Goal: Task Accomplishment & Management: Use online tool/utility

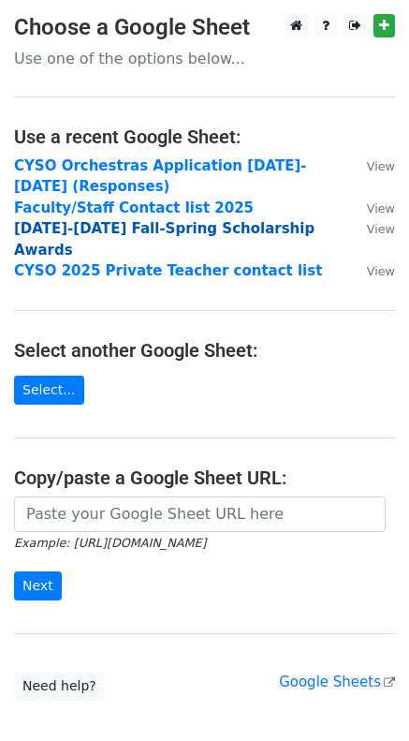
click at [152, 227] on strong "2025-2026 Fall-Spring Scholarship Awards" at bounding box center [164, 239] width 301 height 38
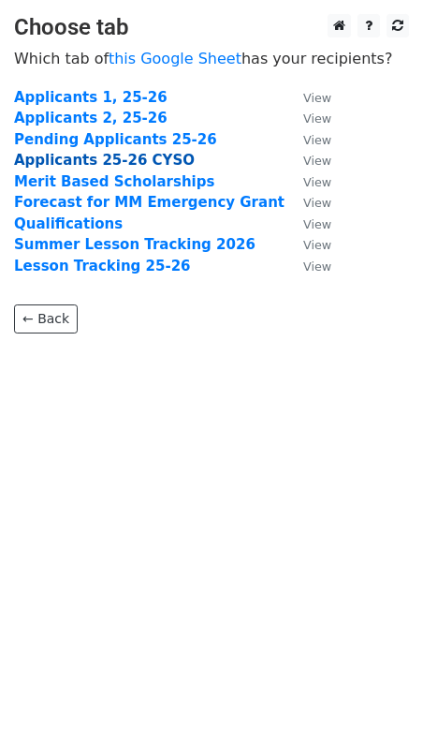
click at [80, 158] on strong "Applicants 25-26 CYSO" at bounding box center [104, 160] width 181 height 17
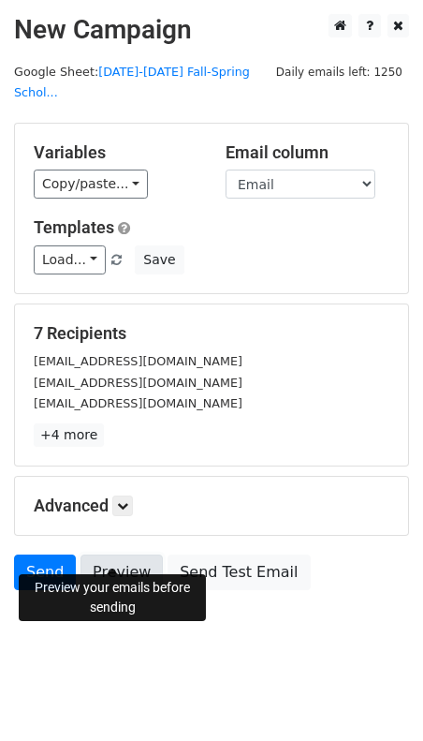
click at [125, 554] on link "Preview" at bounding box center [122, 572] width 82 height 36
click at [109, 554] on link "Preview" at bounding box center [122, 572] width 82 height 36
click at [125, 554] on link "Preview" at bounding box center [122, 572] width 82 height 36
click at [116, 554] on link "Preview" at bounding box center [122, 572] width 82 height 36
click at [126, 500] on icon at bounding box center [122, 505] width 11 height 11
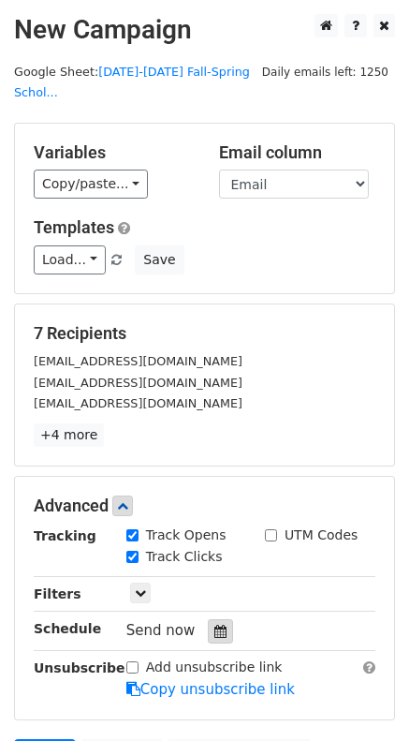
click at [214, 624] on icon at bounding box center [220, 630] width 12 height 13
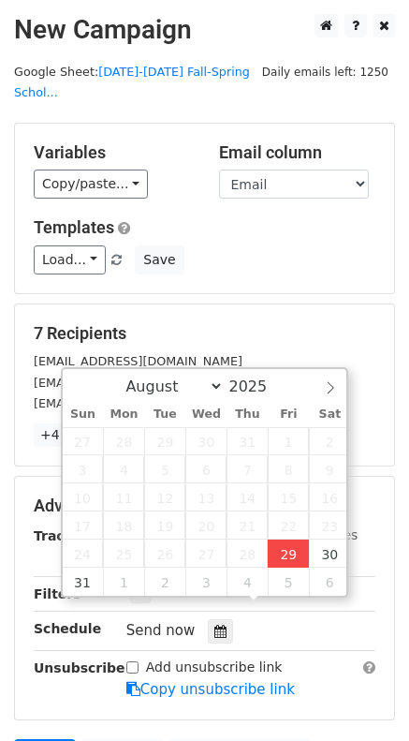
type input "[DATE] 19:52"
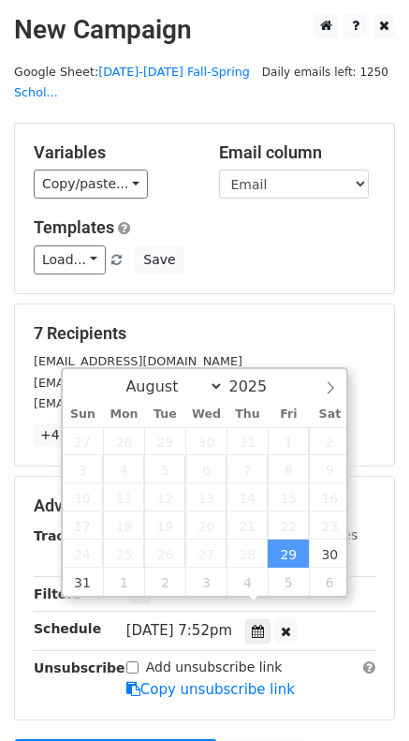
type input "07"
type input "52"
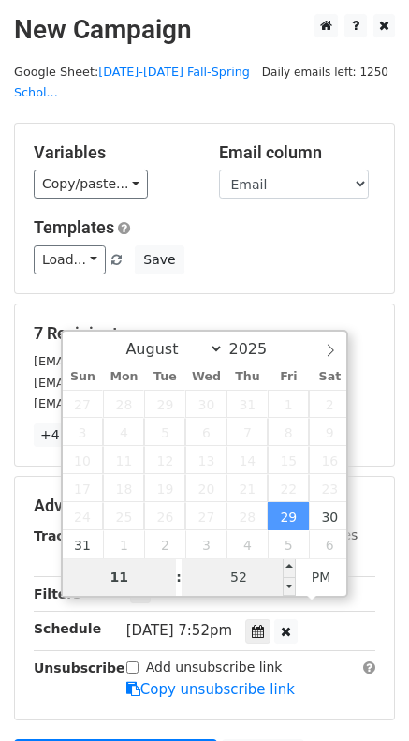
type input "11"
type input "[DATE] 23:52"
click at [242, 584] on input "52" at bounding box center [239, 576] width 114 height 37
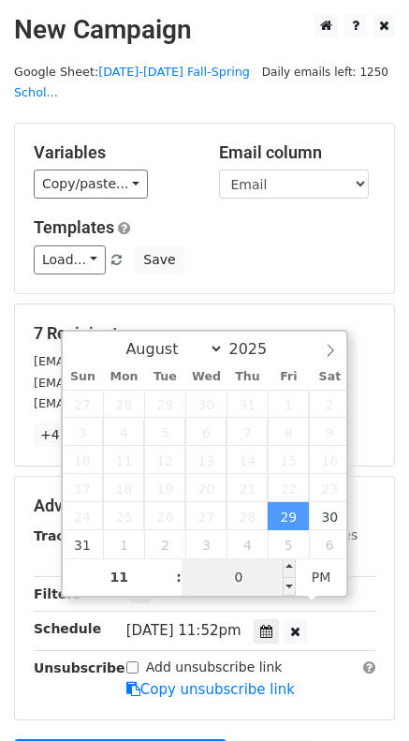
type input "00"
type input "[DATE] 19:52"
type input "07"
type input "52"
click at [316, 576] on span "PM" at bounding box center [321, 576] width 51 height 37
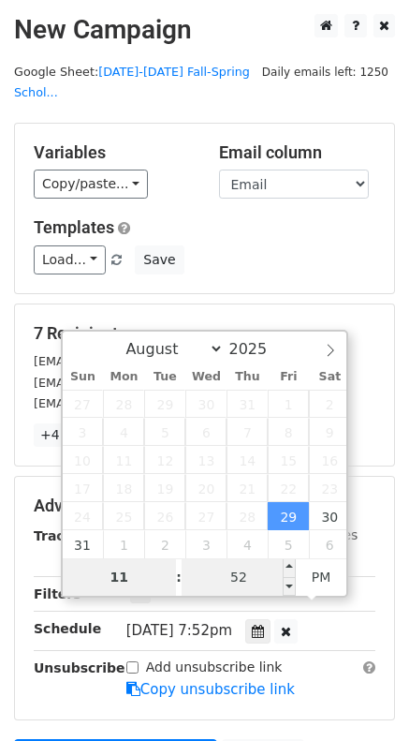
type input "11"
type input "[DATE] 23:52"
click at [242, 577] on input "52" at bounding box center [239, 576] width 114 height 37
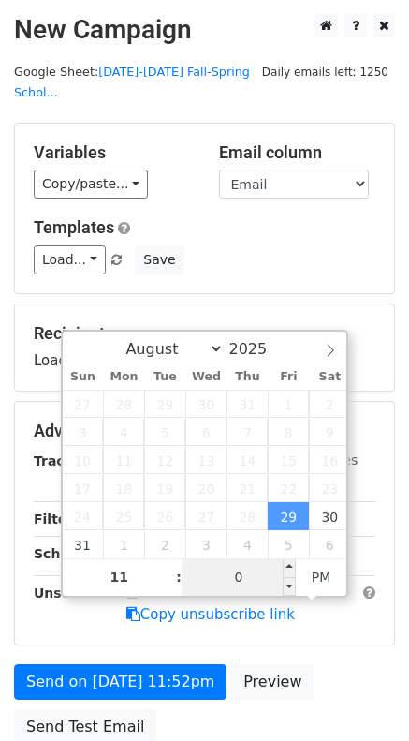
type input "00"
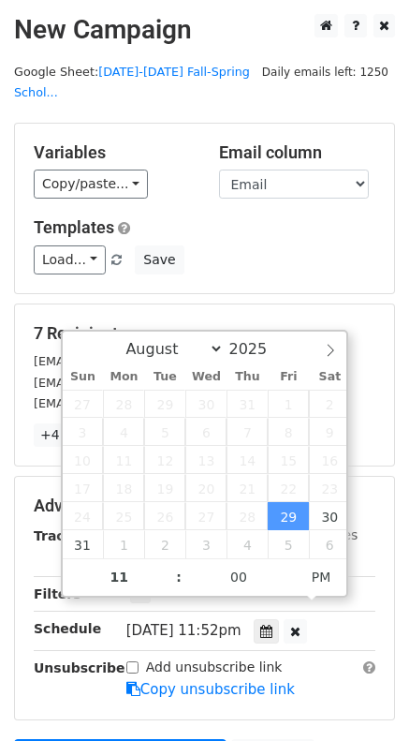
type input "[DATE] 23:00"
click at [299, 675] on div "Add unsubscribe link Copy unsubscribe link" at bounding box center [250, 678] width 277 height 43
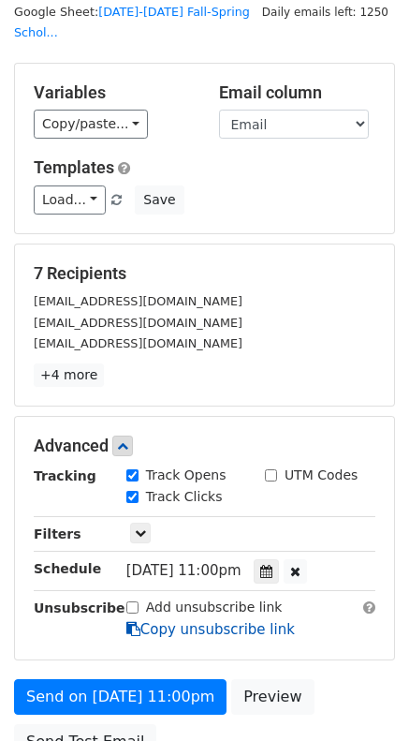
scroll to position [94, 0]
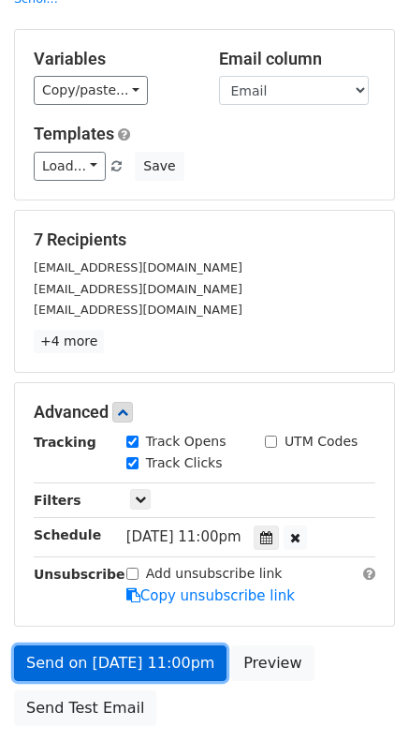
click at [144, 645] on link "Send on [DATE] 11:00pm" at bounding box center [120, 663] width 213 height 36
